Goal: Task Accomplishment & Management: Manage account settings

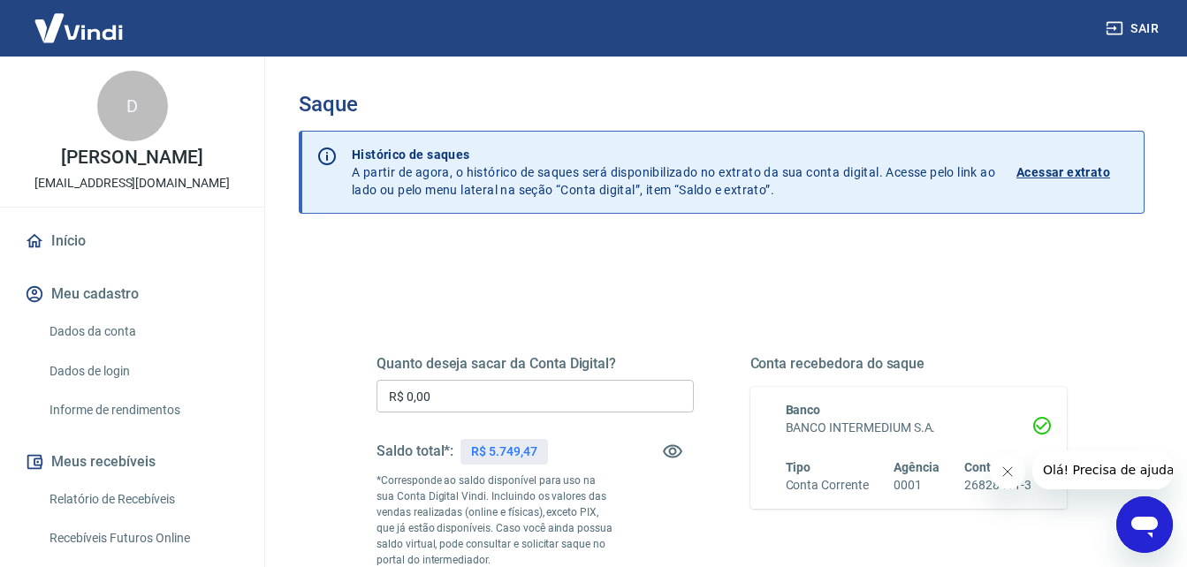
click at [1012, 478] on icon "Fechar mensagem da empresa" at bounding box center [1006, 472] width 14 height 14
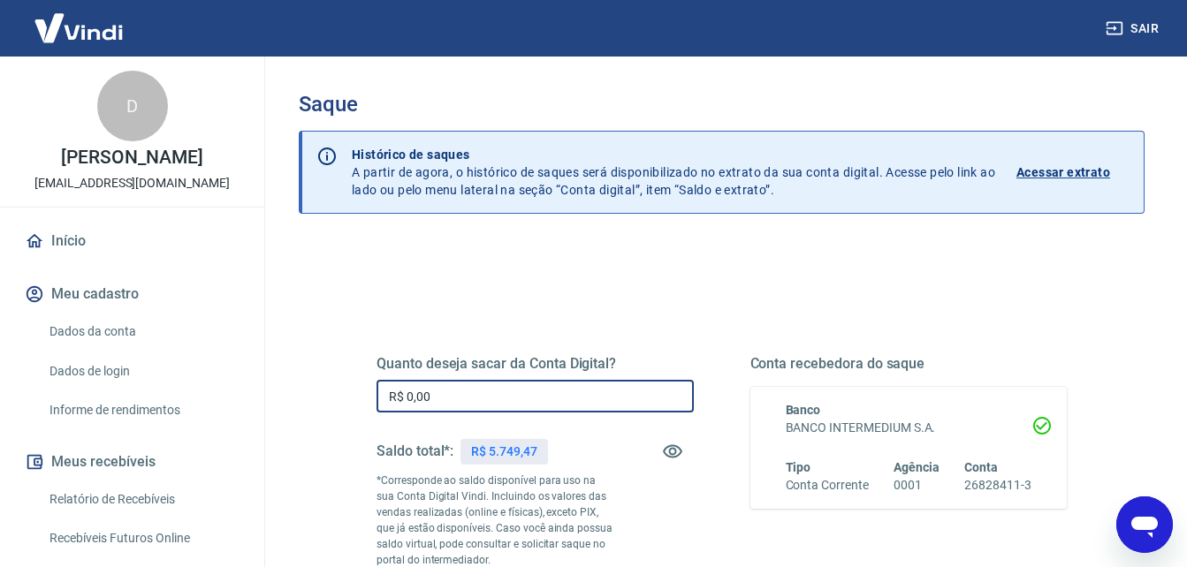
drag, startPoint x: 447, startPoint y: 395, endPoint x: 360, endPoint y: 395, distance: 87.5
click at [360, 395] on div "Quanto deseja sacar da Conta Digital? R$ 0,00 ​ Saldo total*: R$ 5.749,47 *Corr…" at bounding box center [721, 490] width 733 height 427
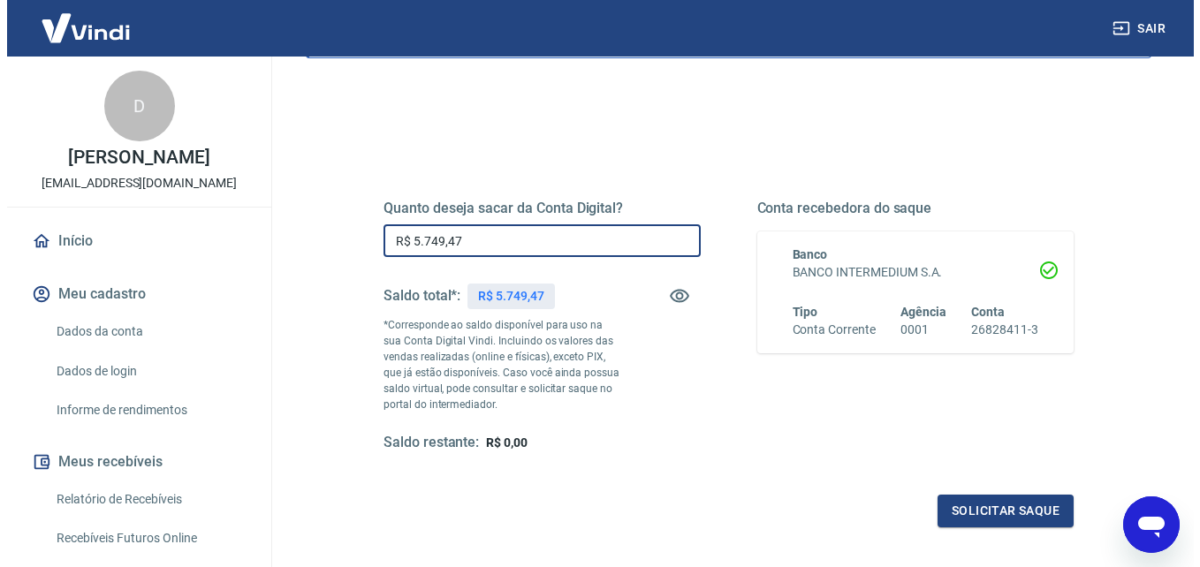
scroll to position [177, 0]
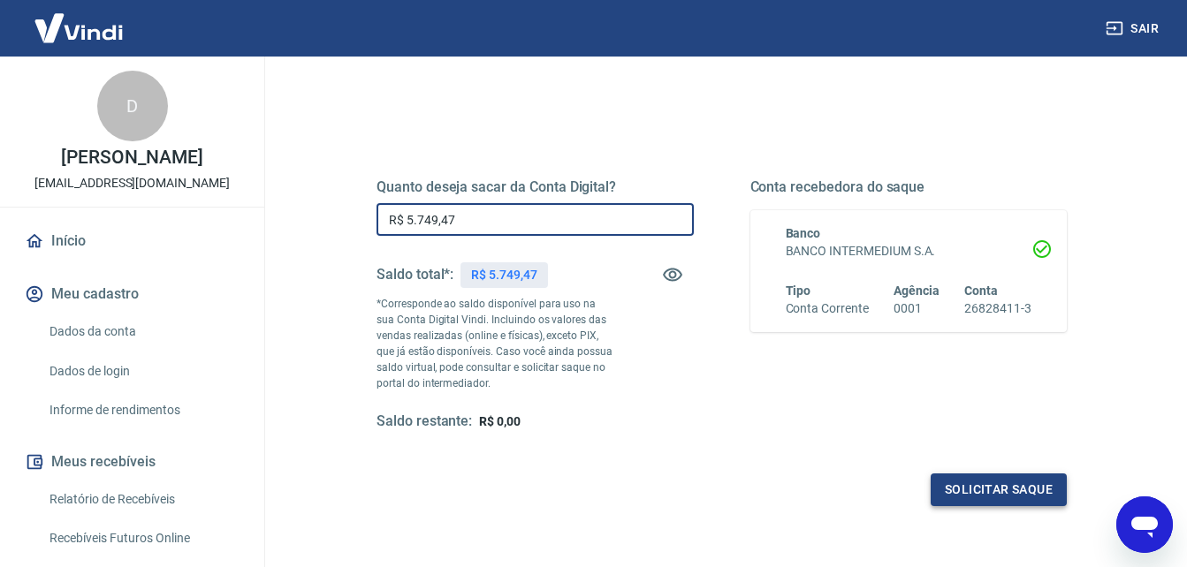
type input "R$ 5.749,47"
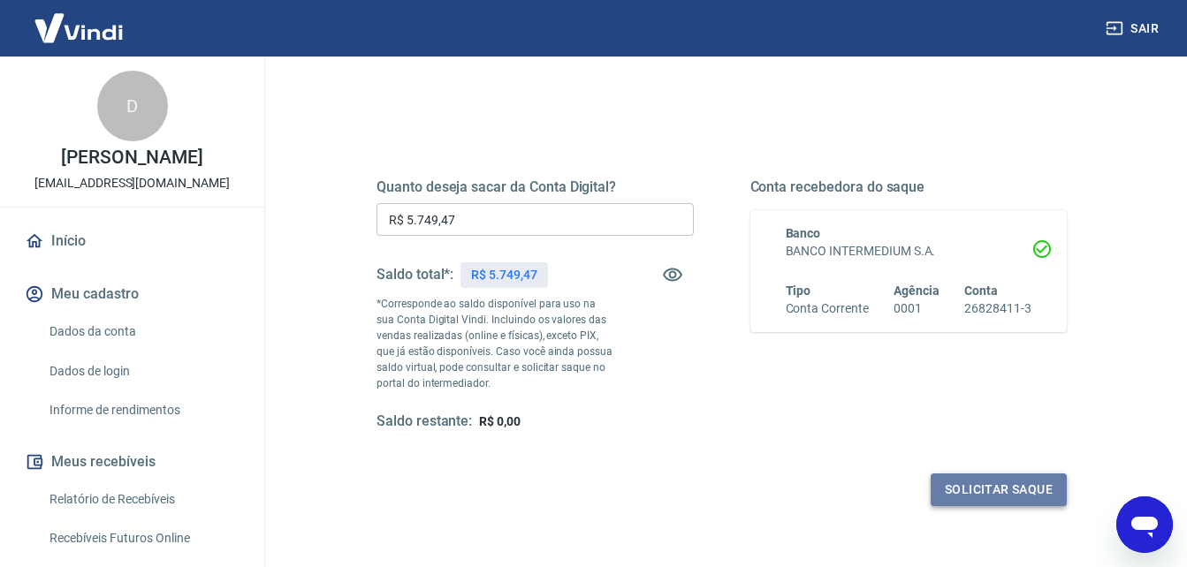
click at [1027, 475] on button "Solicitar saque" at bounding box center [998, 490] width 136 height 33
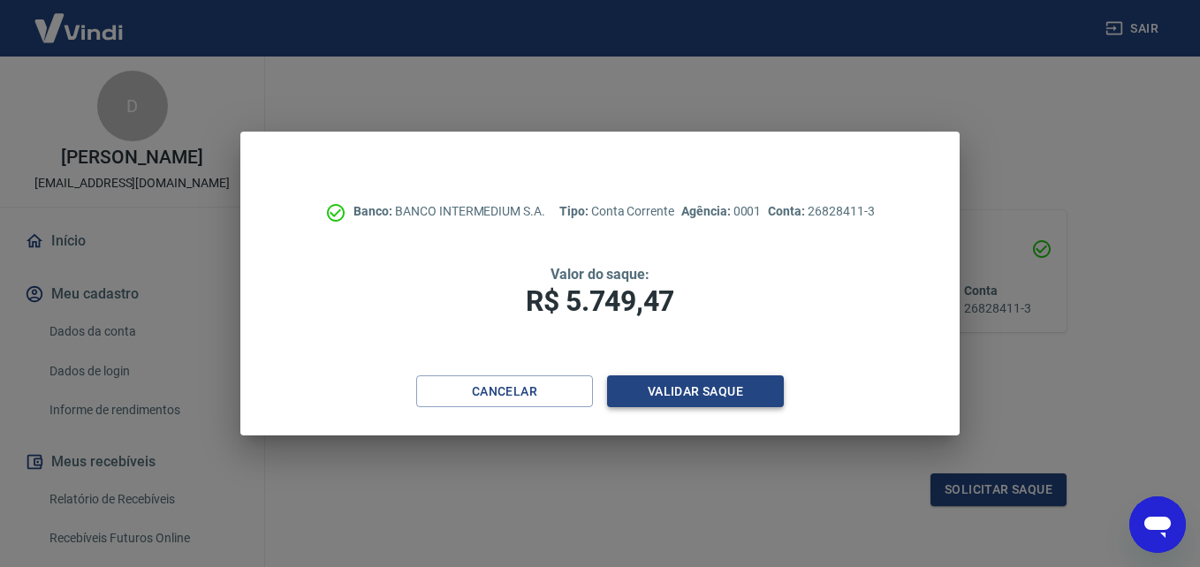
click at [672, 382] on button "Validar saque" at bounding box center [695, 392] width 177 height 33
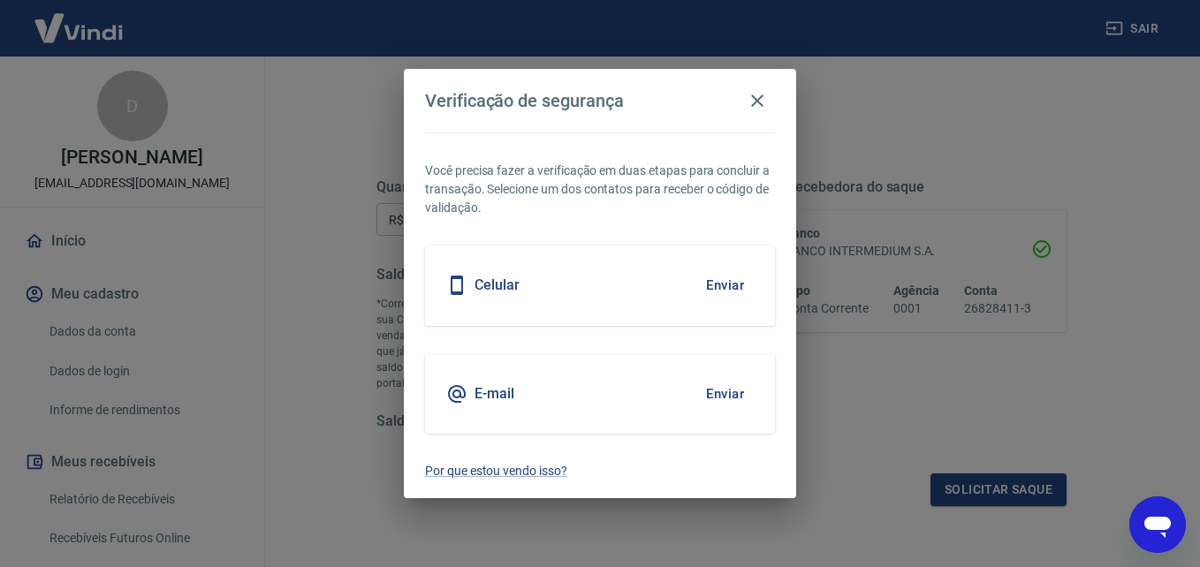
click at [741, 391] on button "Enviar" at bounding box center [724, 394] width 57 height 37
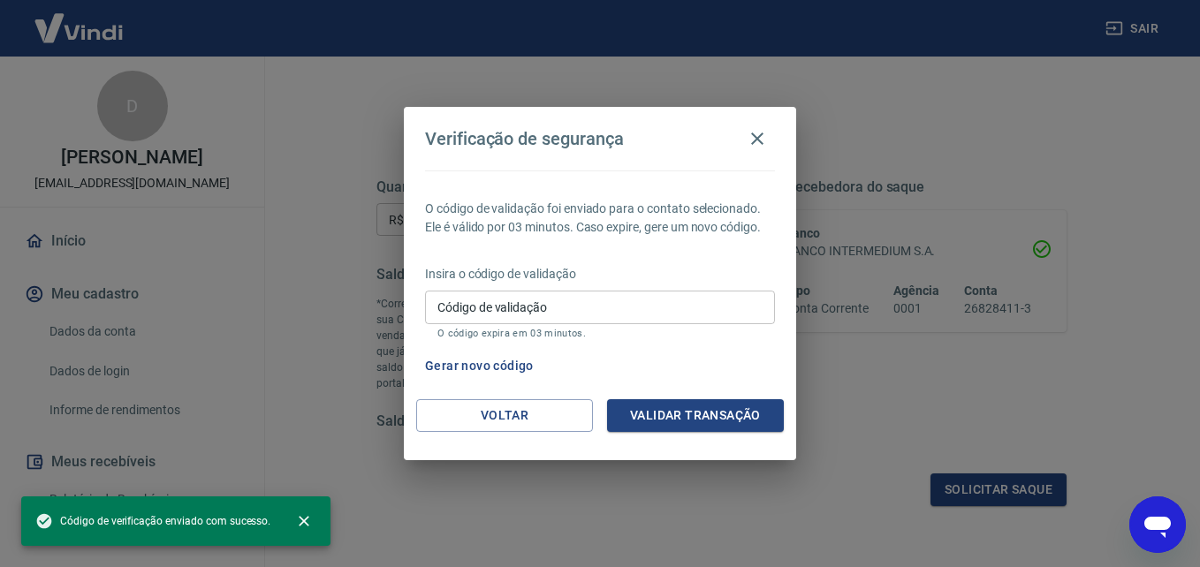
click at [538, 300] on input "Código de validação" at bounding box center [600, 307] width 350 height 33
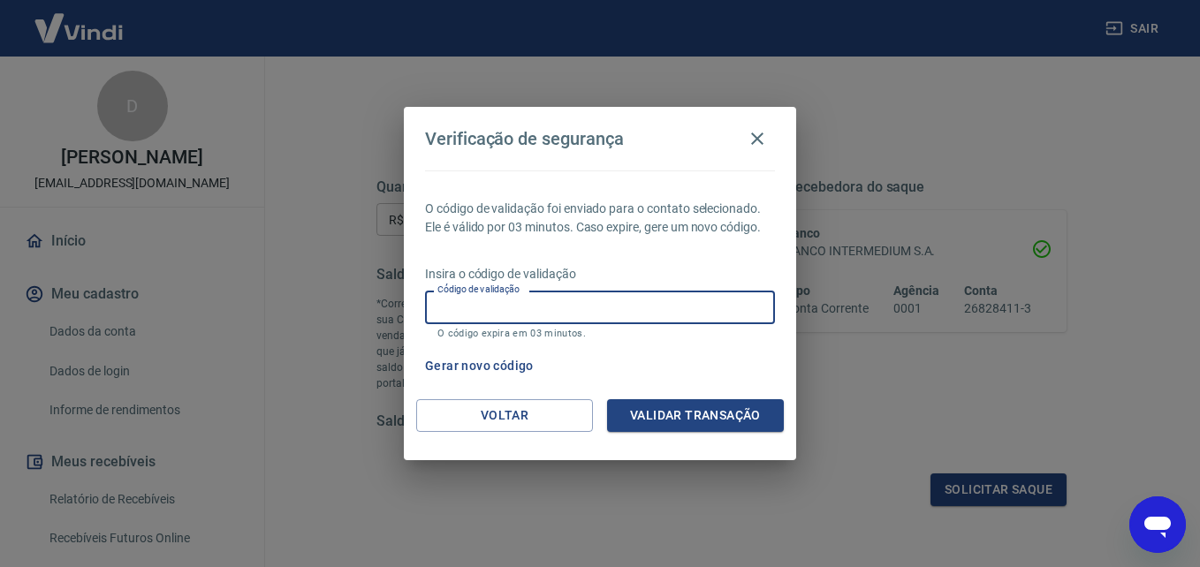
click at [513, 303] on input "Código de validação" at bounding box center [600, 307] width 350 height 33
type input "653897"
click at [695, 426] on button "Validar transação" at bounding box center [695, 415] width 177 height 33
